Goal: Find specific page/section: Find specific page/section

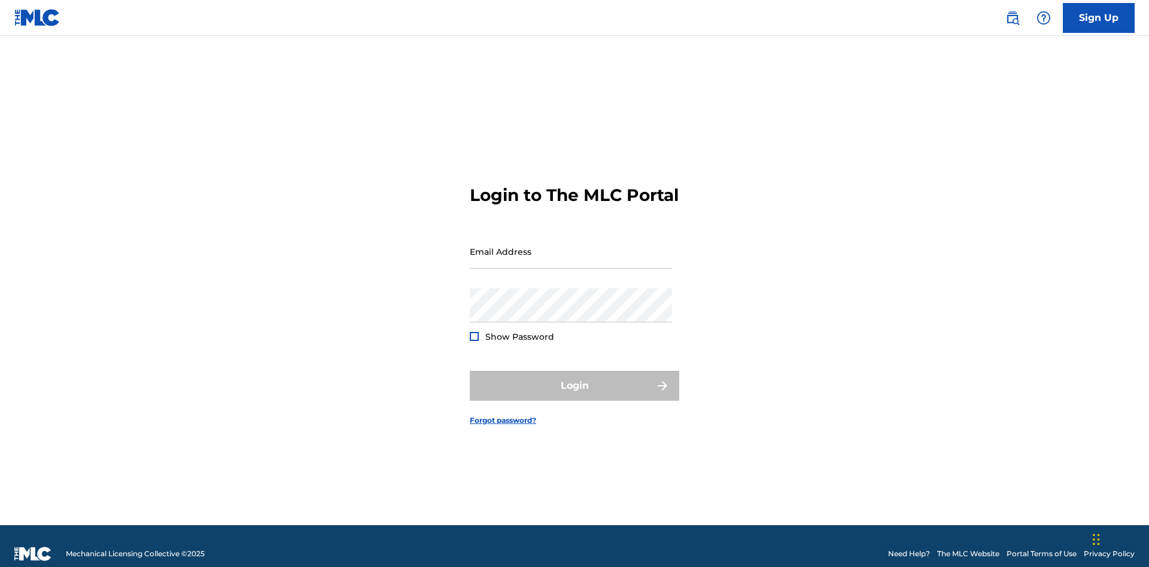
scroll to position [16, 0]
click at [571, 246] on input "Email Address" at bounding box center [571, 252] width 202 height 34
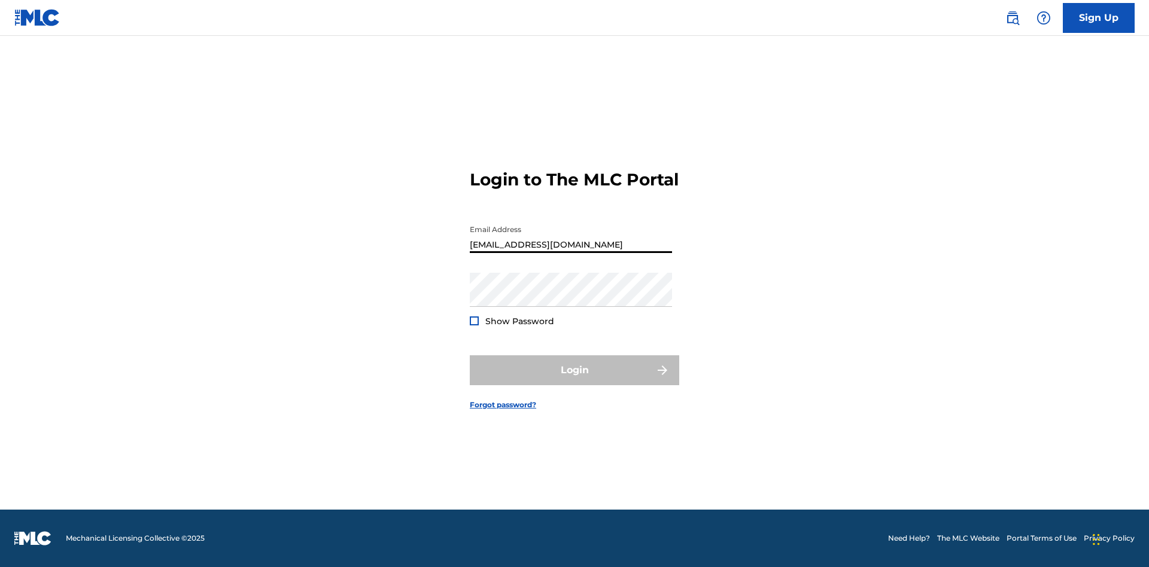
type input "Duke.McTesterson@gmail.com"
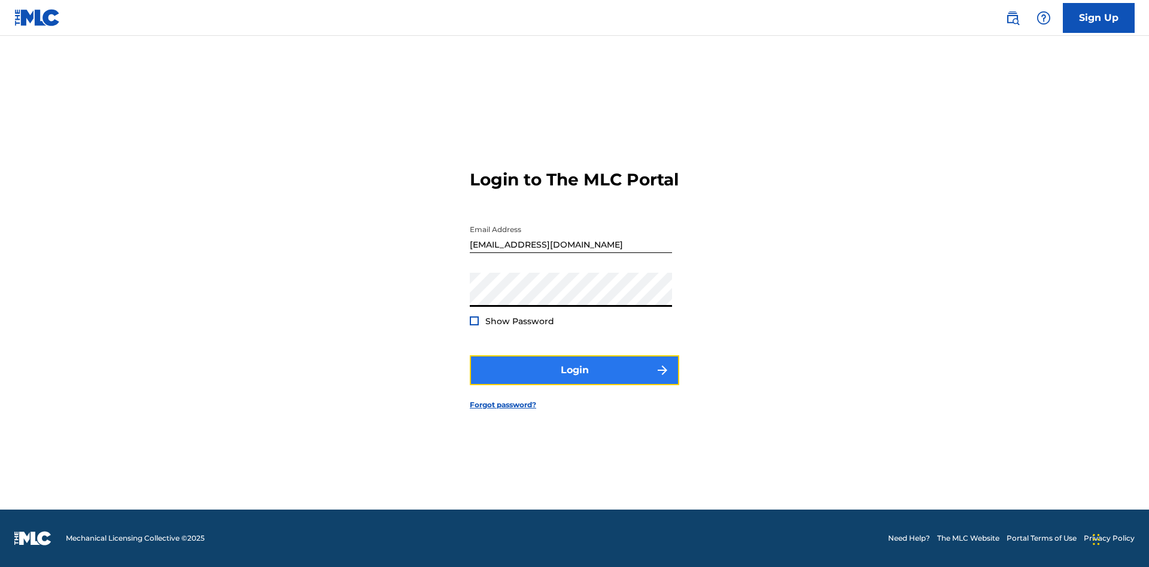
click at [574, 380] on button "Login" at bounding box center [574, 370] width 209 height 30
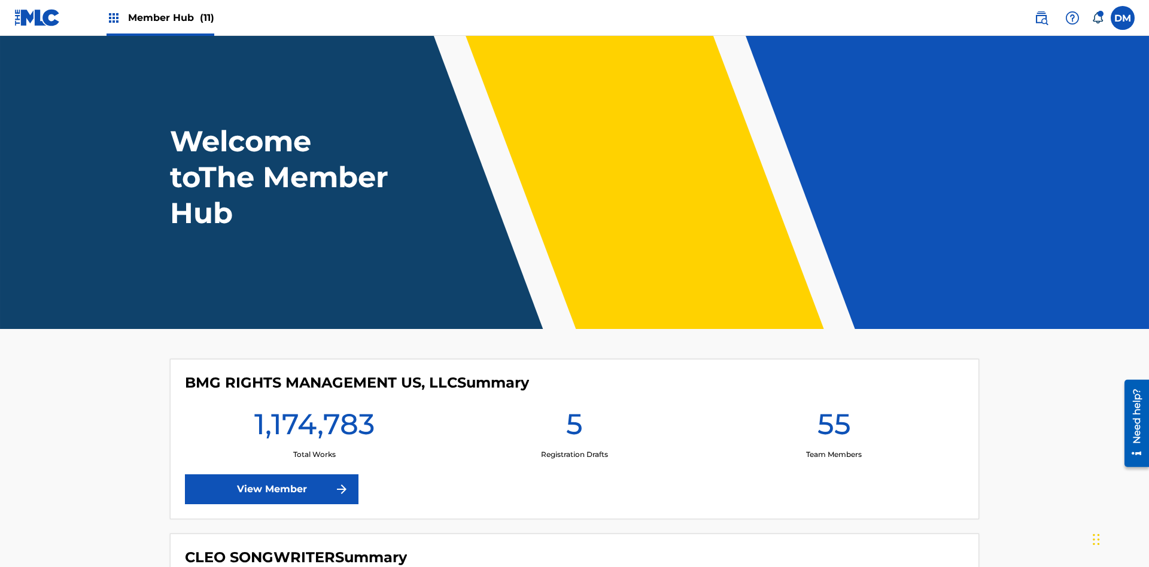
scroll to position [51, 0]
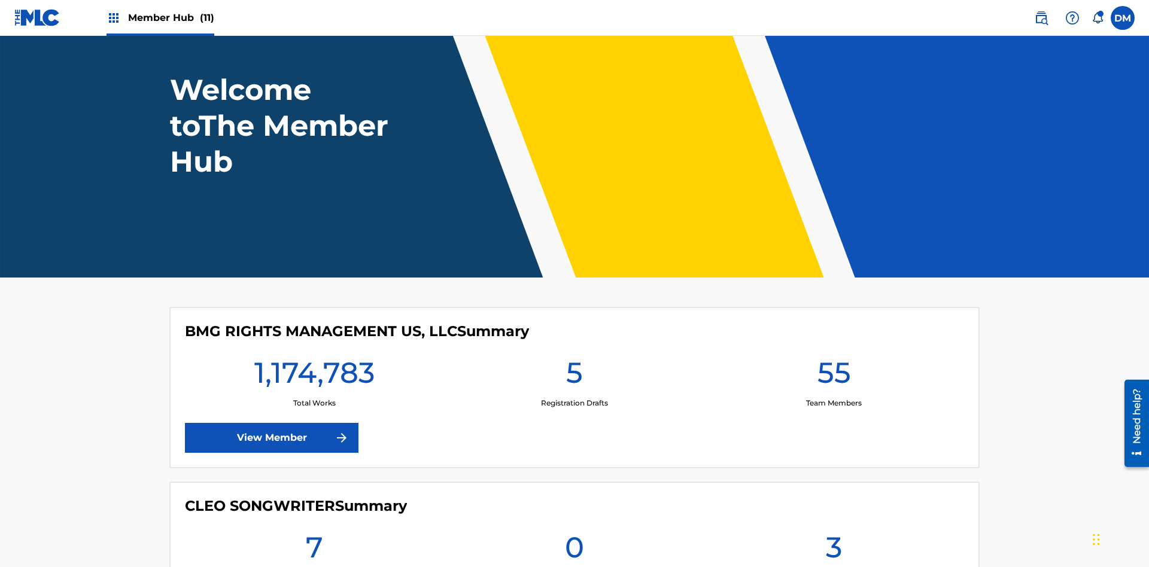
click at [170, 17] on span "Member Hub (11)" at bounding box center [171, 18] width 86 height 14
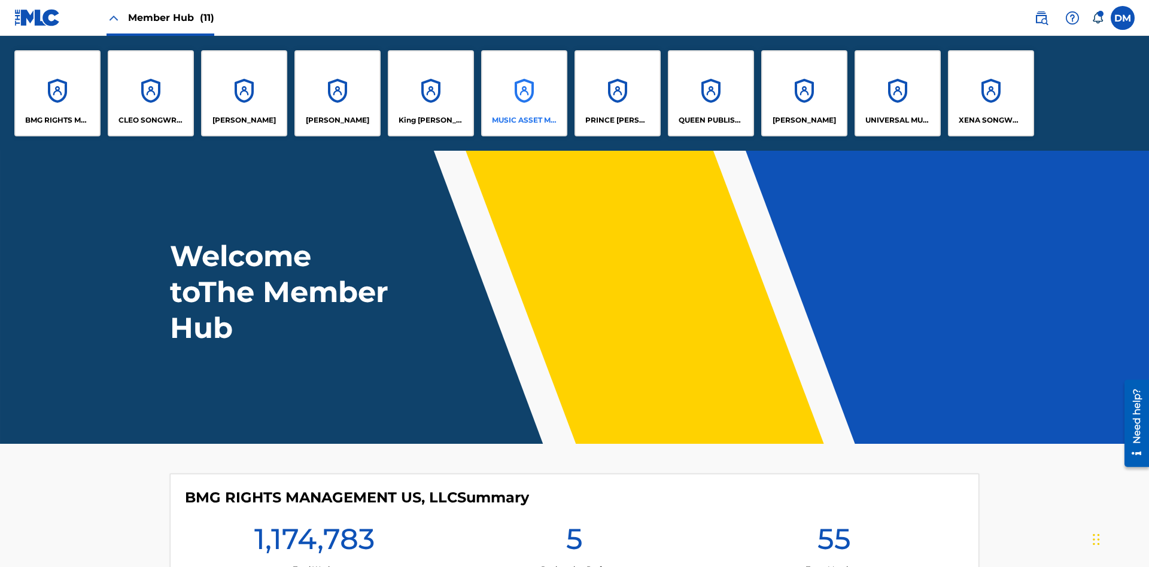
click at [523, 120] on p "MUSIC ASSET MANAGEMENT (MAM)" at bounding box center [524, 120] width 65 height 11
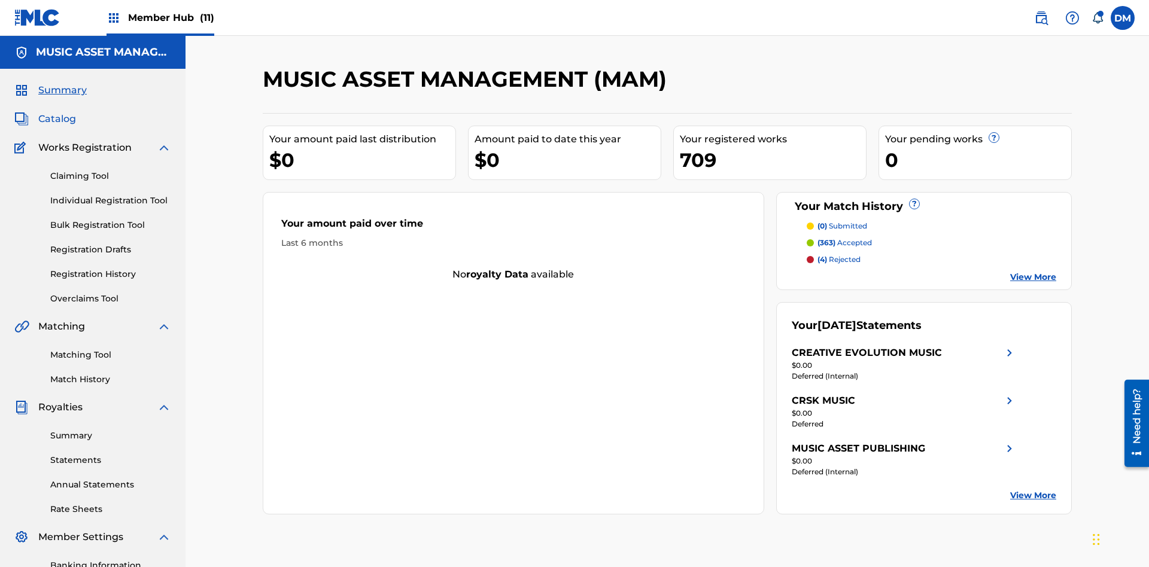
click at [57, 112] on span "Catalog" at bounding box center [57, 119] width 38 height 14
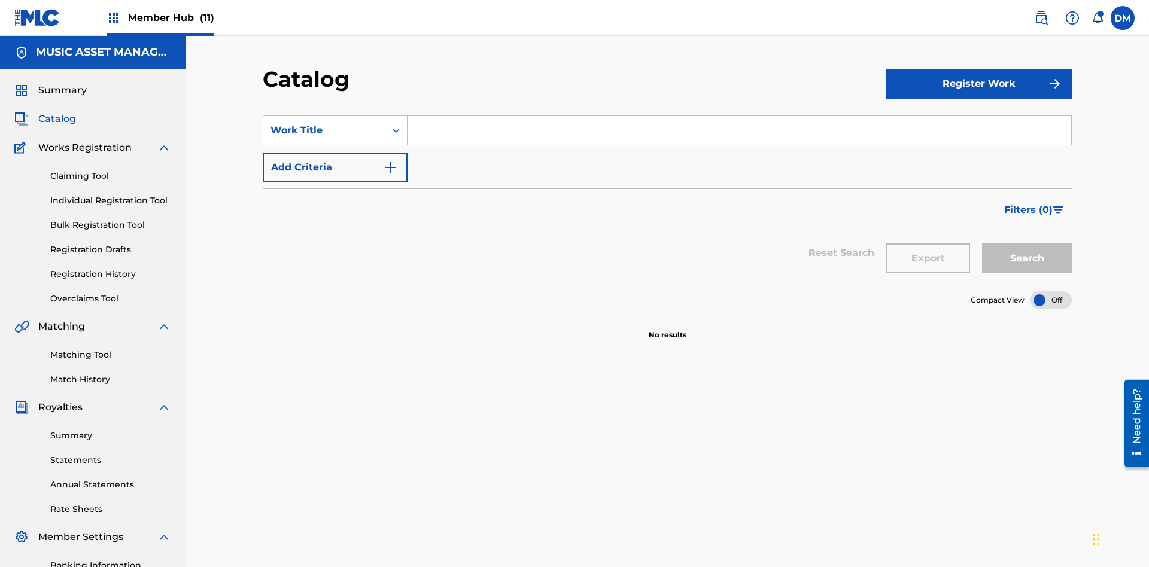
scroll to position [175, 0]
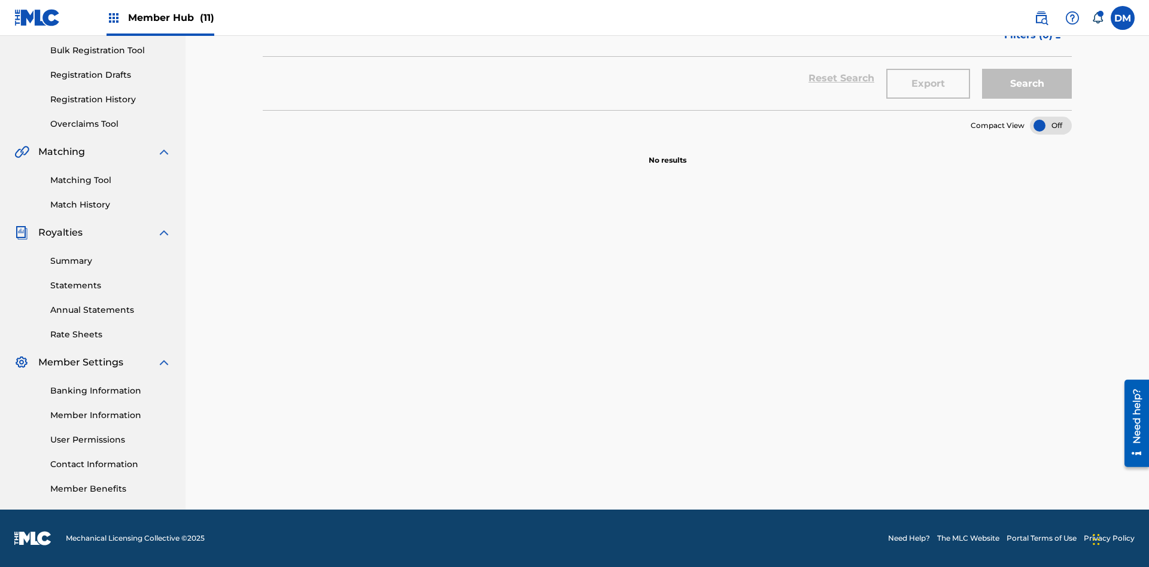
click at [1050, 126] on div at bounding box center [1051, 126] width 42 height 18
